Goal: Information Seeking & Learning: Find specific fact

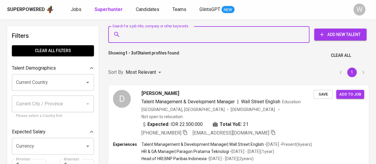
click at [230, 34] on input "Search for a job title, company or other keywords" at bounding box center [210, 34] width 175 height 11
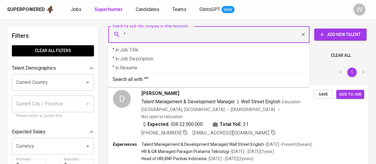
paste input "[PERSON_NAME]"
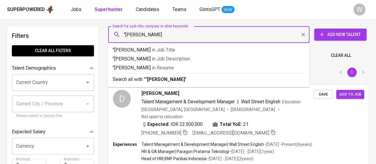
type input ""[PERSON_NAME]""
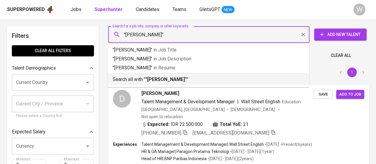
click at [216, 76] on p "Search all with " "[PERSON_NAME]" "" at bounding box center [209, 79] width 192 height 7
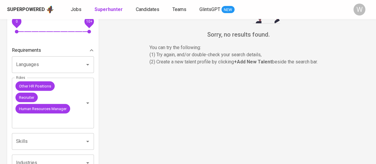
scroll to position [219, 0]
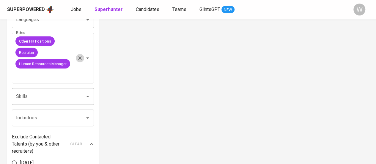
click at [78, 60] on icon "Clear" at bounding box center [80, 58] width 4 height 4
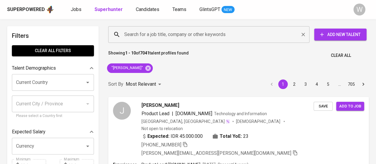
click at [229, 37] on input "Search for a job title, company or other keywords" at bounding box center [210, 34] width 175 height 11
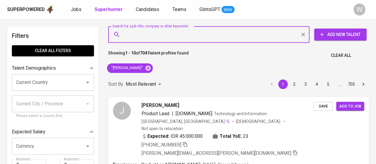
paste input "[EMAIL_ADDRESS][DOMAIN_NAME]"
type input "[EMAIL_ADDRESS][DOMAIN_NAME]"
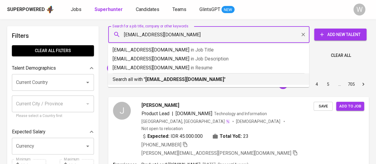
click at [216, 77] on p "Search all with " [EMAIL_ADDRESS][DOMAIN_NAME] "" at bounding box center [209, 79] width 192 height 7
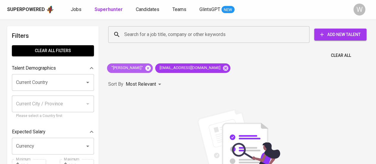
click at [151, 69] on icon at bounding box center [147, 67] width 5 height 5
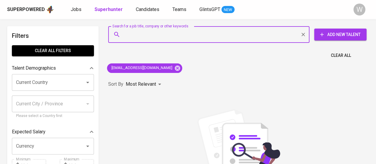
paste input "[EMAIL_ADDRESS][DOMAIN_NAME]"
click at [215, 34] on input "Search for a job title, company or other keywords" at bounding box center [210, 34] width 175 height 11
type input "[EMAIL_ADDRESS][DOMAIN_NAME]"
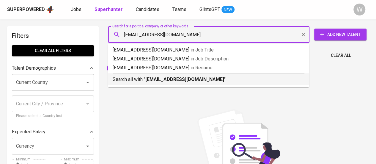
click at [203, 79] on b "[EMAIL_ADDRESS][DOMAIN_NAME]" at bounding box center [184, 79] width 79 height 6
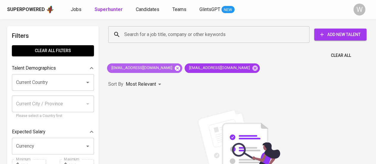
click at [174, 66] on icon at bounding box center [177, 68] width 7 height 7
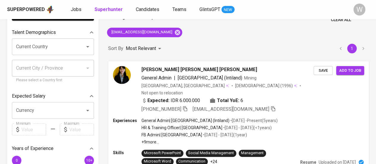
scroll to position [36, 0]
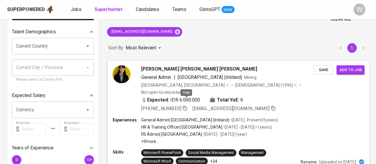
click at [186, 105] on icon "button" at bounding box center [184, 107] width 5 height 5
click at [186, 106] on icon "button" at bounding box center [185, 107] width 4 height 3
click at [186, 105] on icon "button" at bounding box center [184, 107] width 5 height 5
